Goal: Task Accomplishment & Management: Use online tool/utility

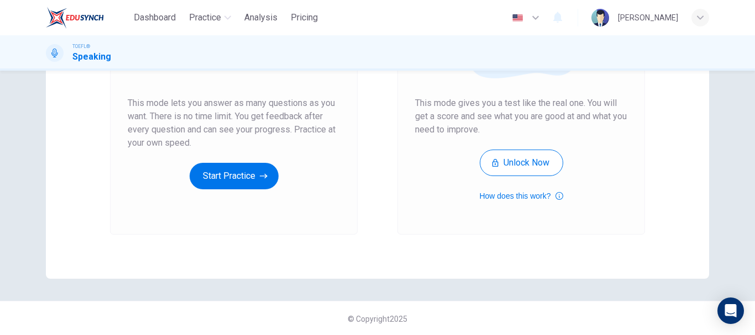
scroll to position [197, 0]
click at [224, 175] on button "Start Practice" at bounding box center [233, 177] width 89 height 27
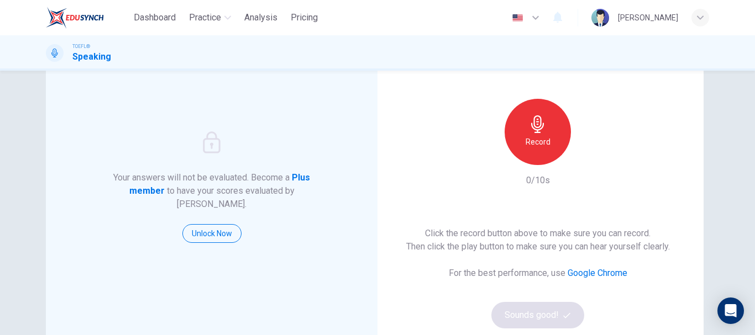
scroll to position [74, 0]
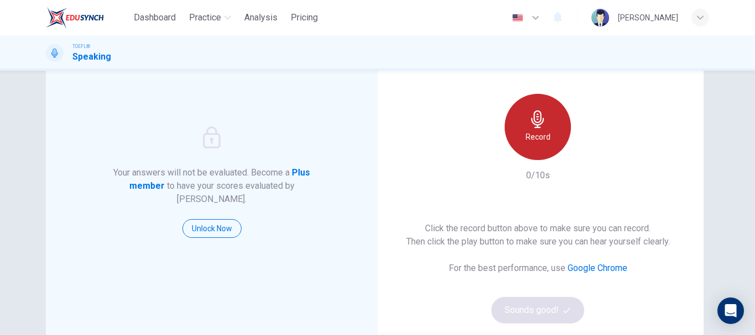
click at [526, 142] on h6 "Record" at bounding box center [537, 136] width 25 height 13
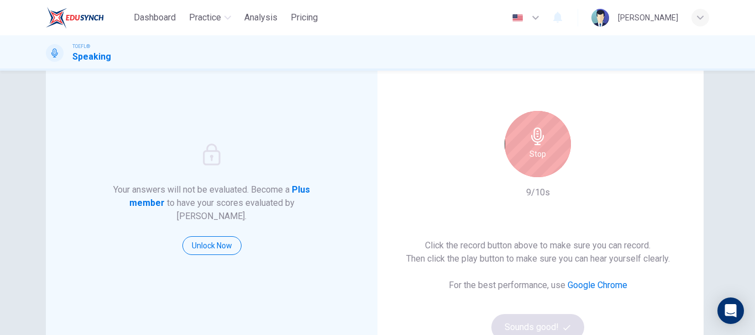
scroll to position [57, 0]
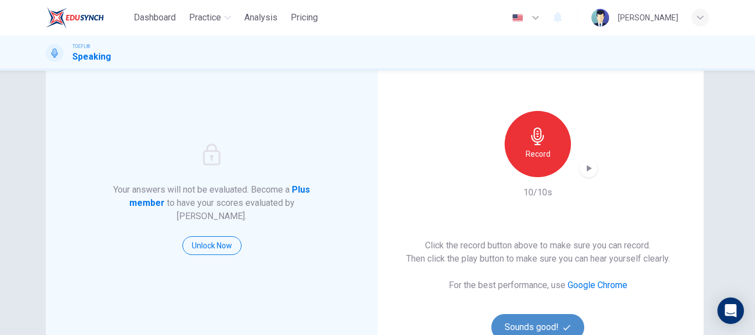
click at [549, 321] on button "Sounds good!" at bounding box center [537, 327] width 93 height 27
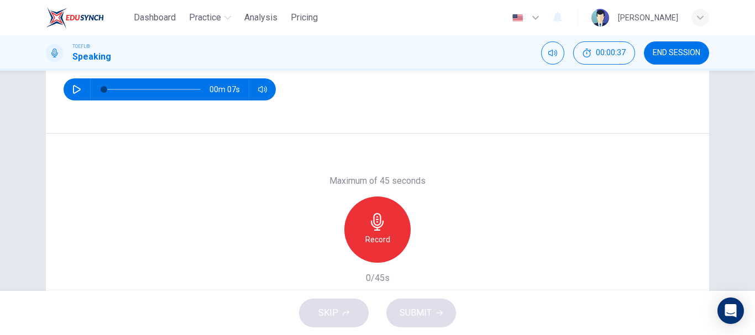
scroll to position [152, 0]
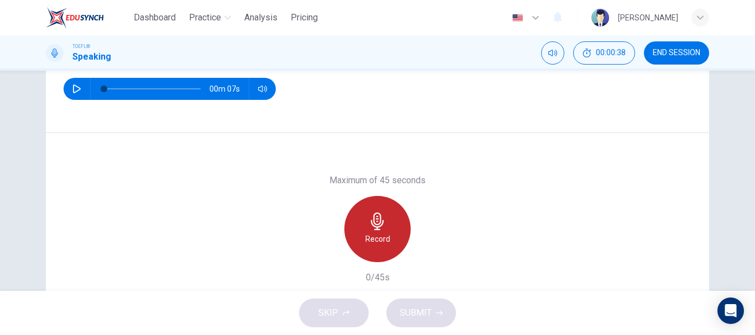
click at [361, 231] on div "Record" at bounding box center [377, 229] width 66 height 66
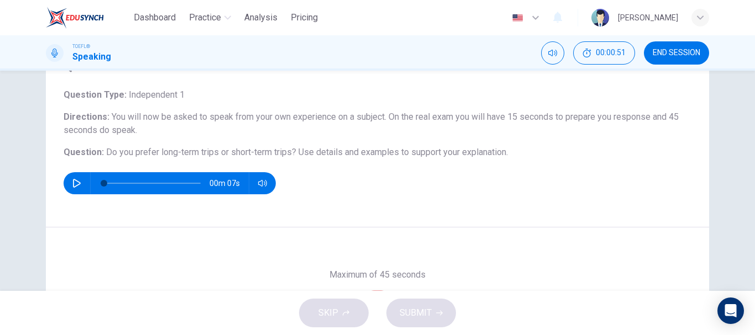
scroll to position [208, 0]
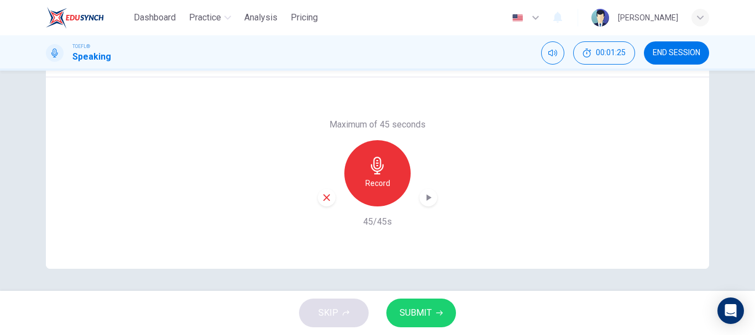
click at [408, 308] on span "SUBMIT" at bounding box center [415, 312] width 32 height 15
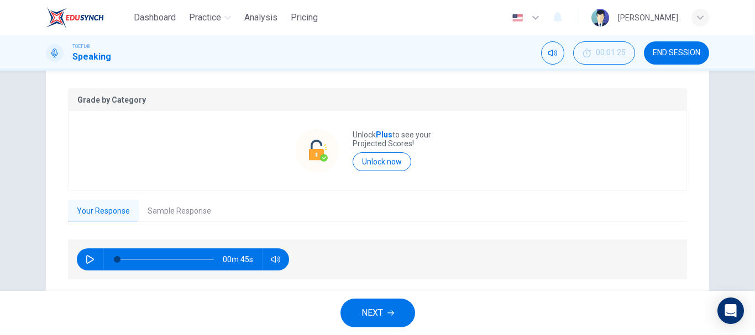
click at [94, 255] on button "button" at bounding box center [90, 260] width 18 height 22
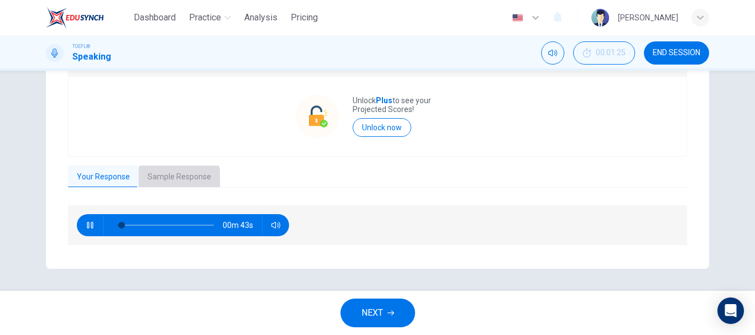
click at [154, 178] on button "Sample Response" at bounding box center [179, 177] width 81 height 23
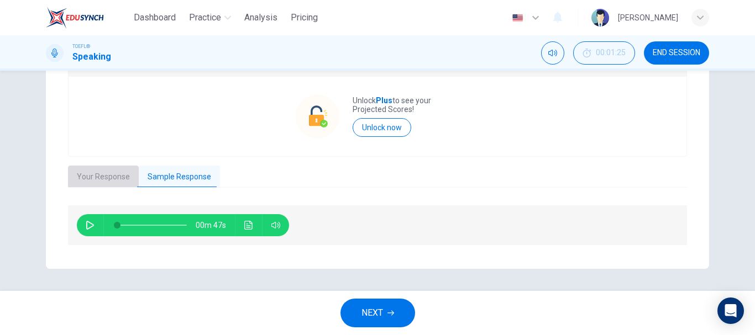
click at [102, 182] on button "Your Response" at bounding box center [103, 177] width 71 height 23
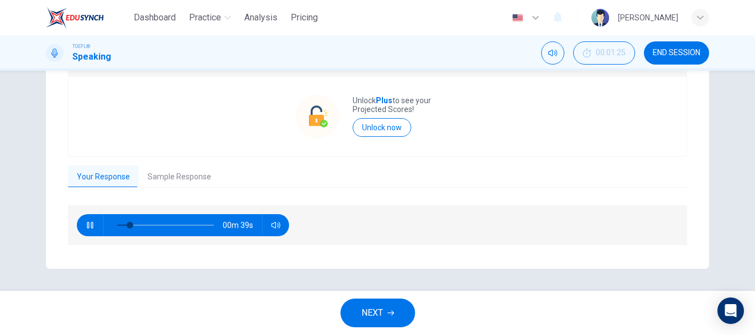
type input "15"
click at [380, 317] on span "NEXT" at bounding box center [372, 312] width 22 height 15
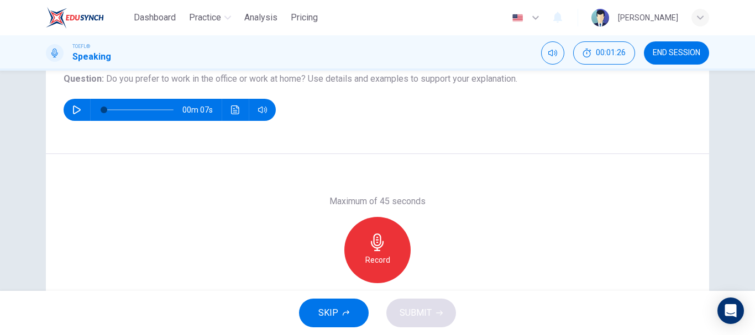
scroll to position [132, 0]
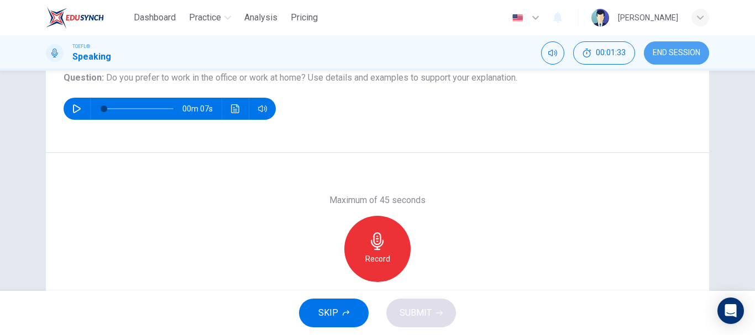
click at [680, 59] on button "END SESSION" at bounding box center [676, 52] width 65 height 23
